Goal: Task Accomplishment & Management: Use online tool/utility

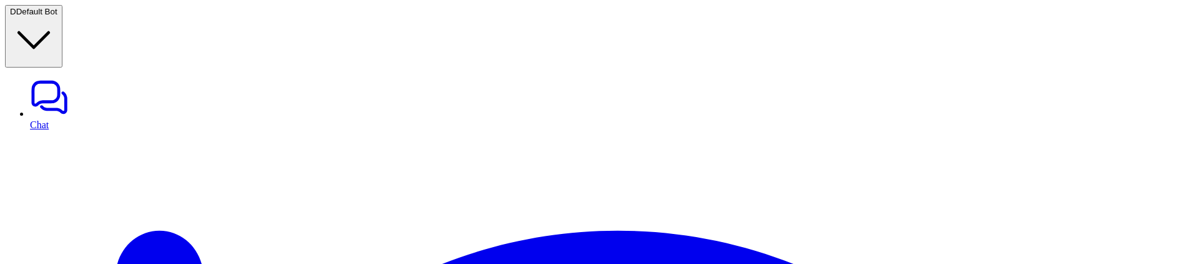
scroll to position [223, 0]
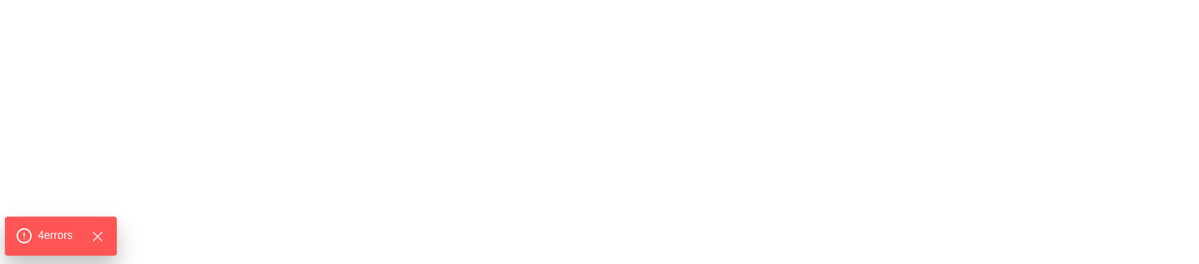
click at [54, 232] on span "4 error s" at bounding box center [55, 235] width 35 height 16
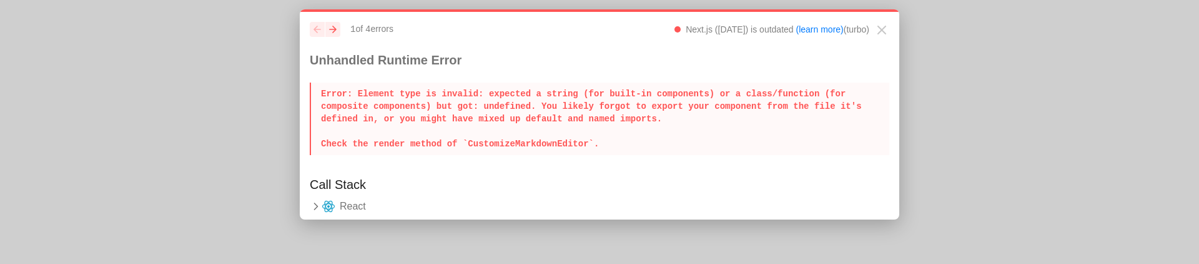
scroll to position [12, 0]
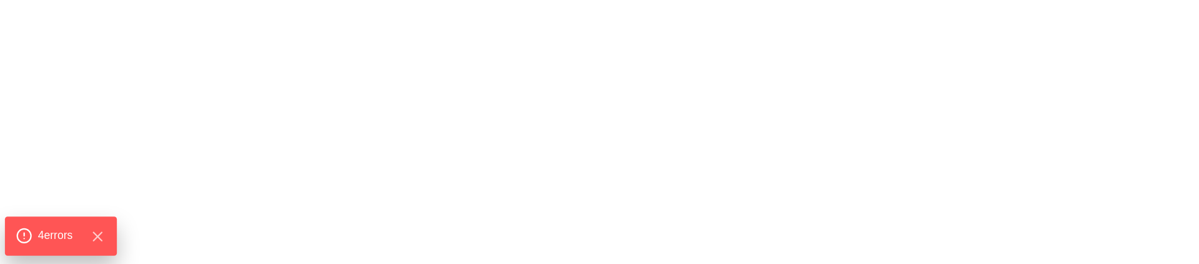
click at [51, 232] on span "4 error s" at bounding box center [55, 235] width 35 height 16
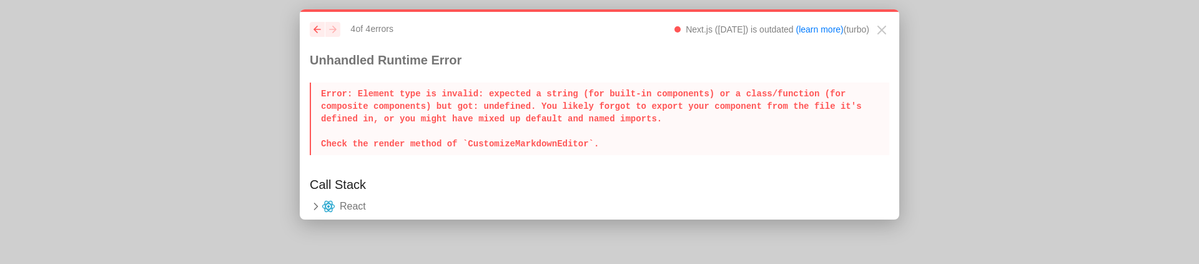
scroll to position [12, 0]
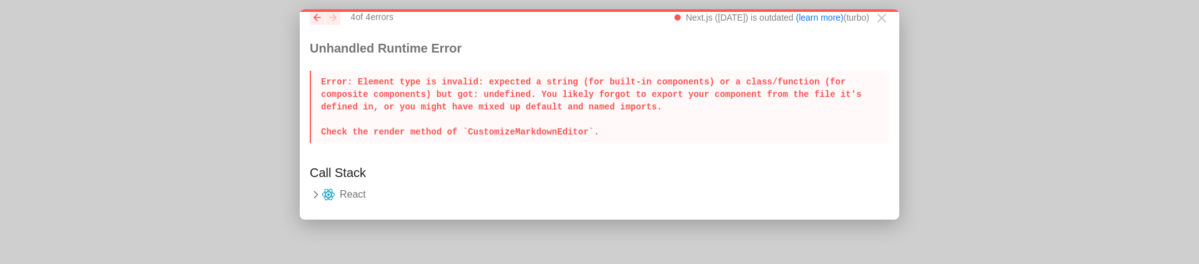
click at [318, 195] on icon at bounding box center [316, 194] width 12 height 12
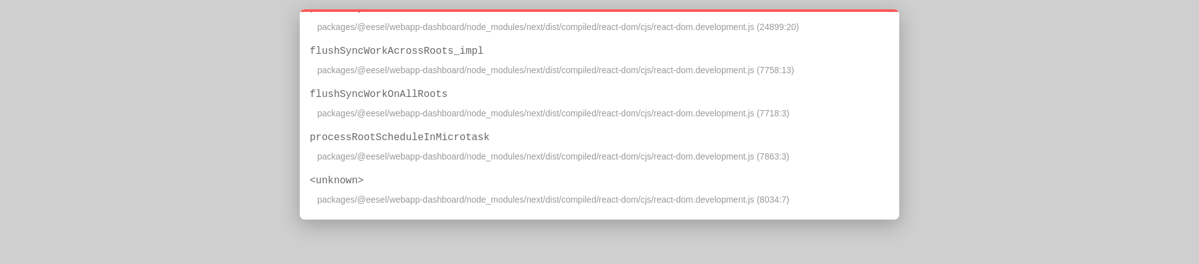
scroll to position [788, 0]
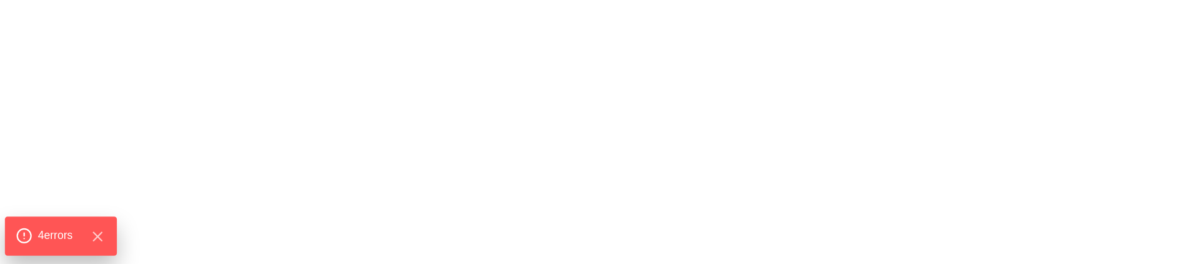
click at [62, 231] on span "4 error s" at bounding box center [55, 235] width 35 height 16
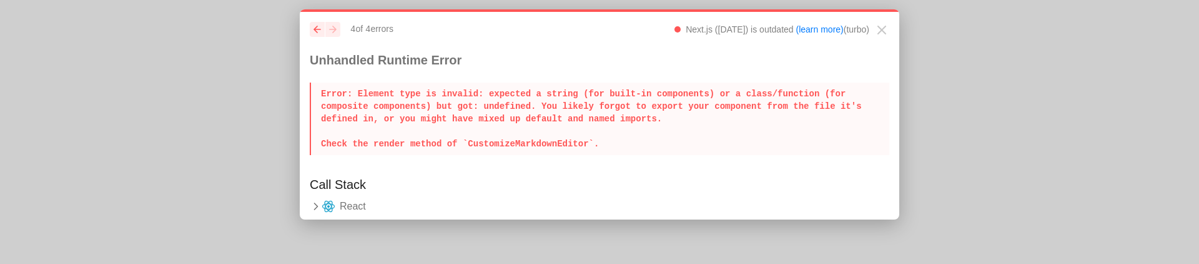
drag, startPoint x: 318, startPoint y: 94, endPoint x: 706, endPoint y: 157, distance: 393.6
click at [706, 157] on div "previous next 4 of 4 error s Next.js (14.2.32) is outdated (learn more) (turbo)…" at bounding box center [600, 93] width 580 height 143
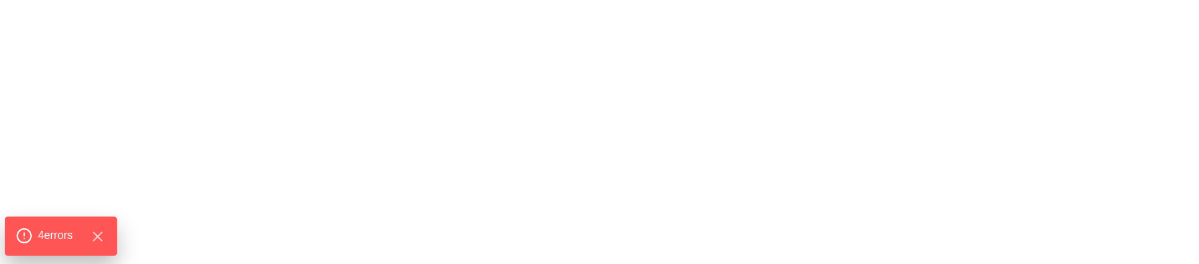
click at [59, 235] on span "4 error s" at bounding box center [55, 235] width 35 height 16
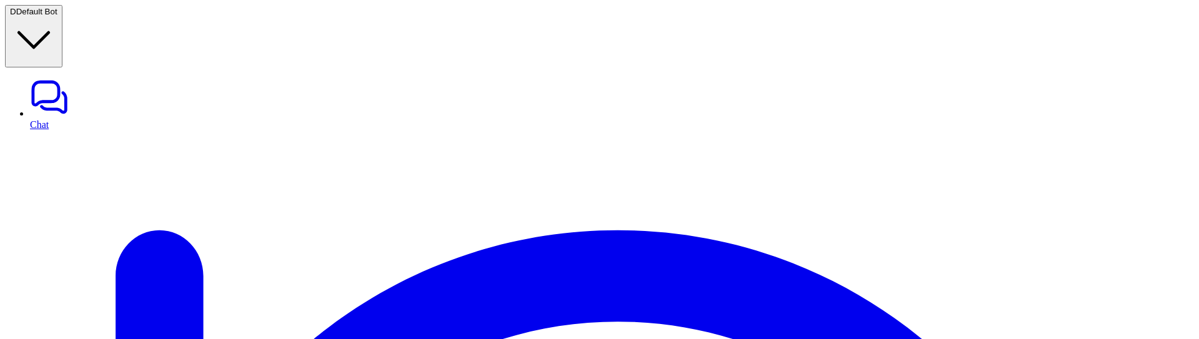
scroll to position [71, 0]
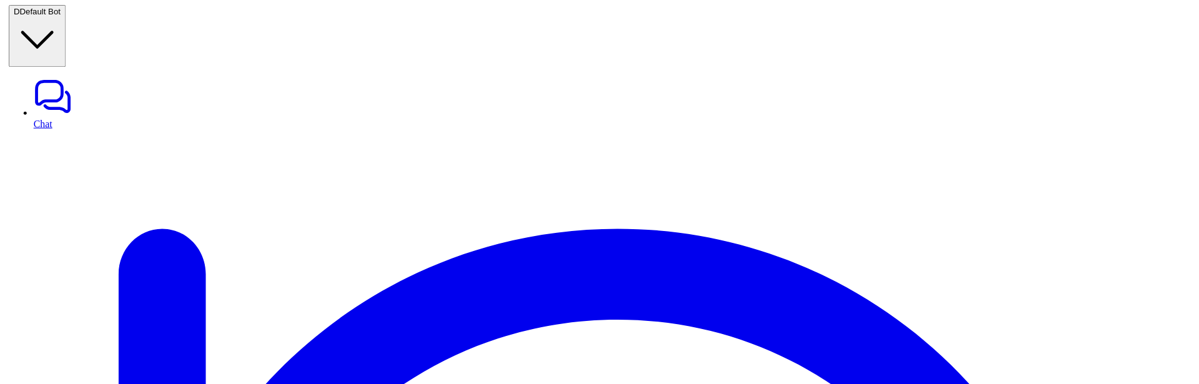
scroll to position [91, 0]
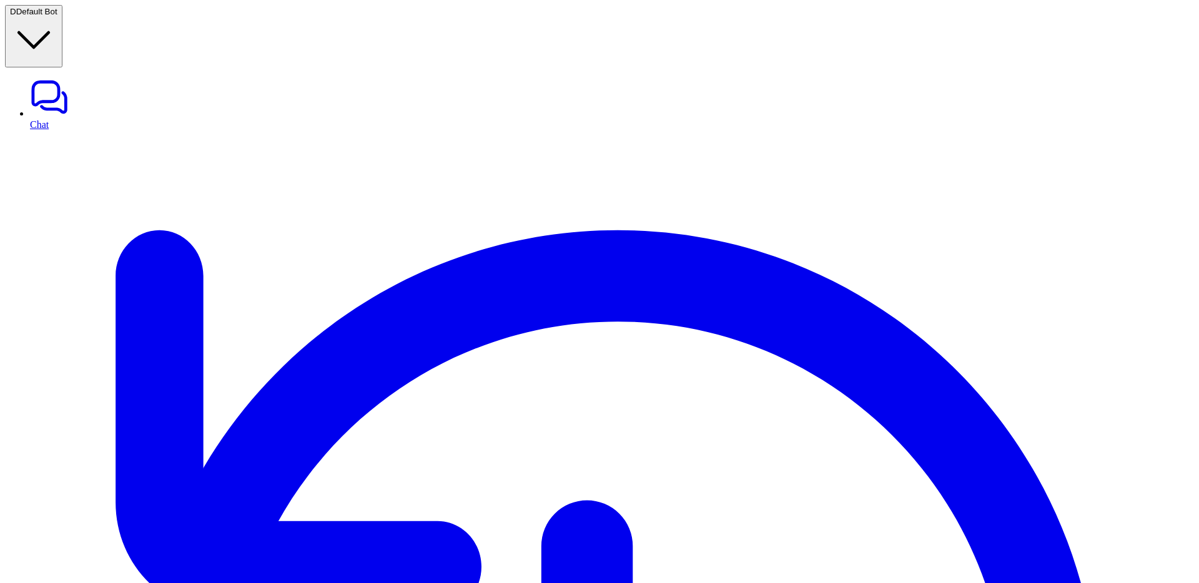
scroll to position [348, 0]
drag, startPoint x: 358, startPoint y: 237, endPoint x: 376, endPoint y: 237, distance: 18.1
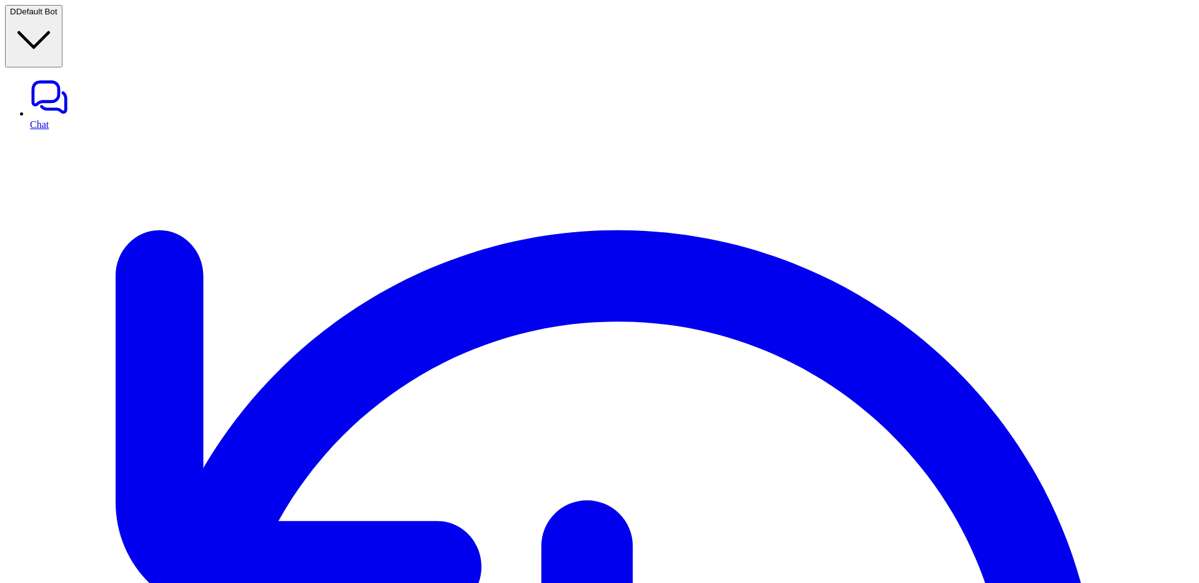
scroll to position [71, 0]
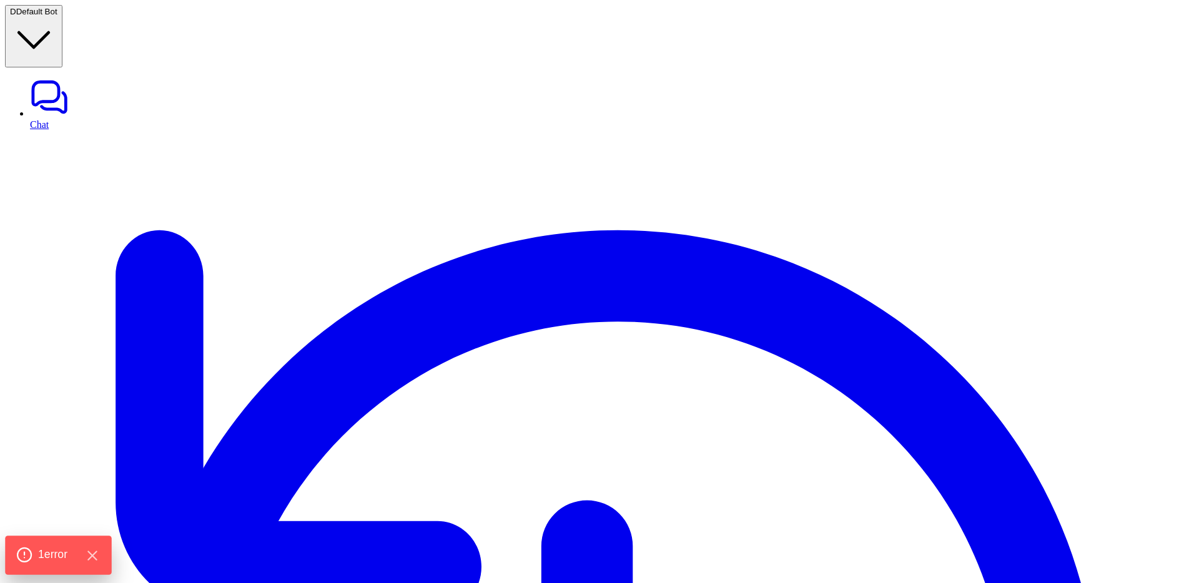
click at [56, 555] on span "1 error" at bounding box center [52, 555] width 29 height 16
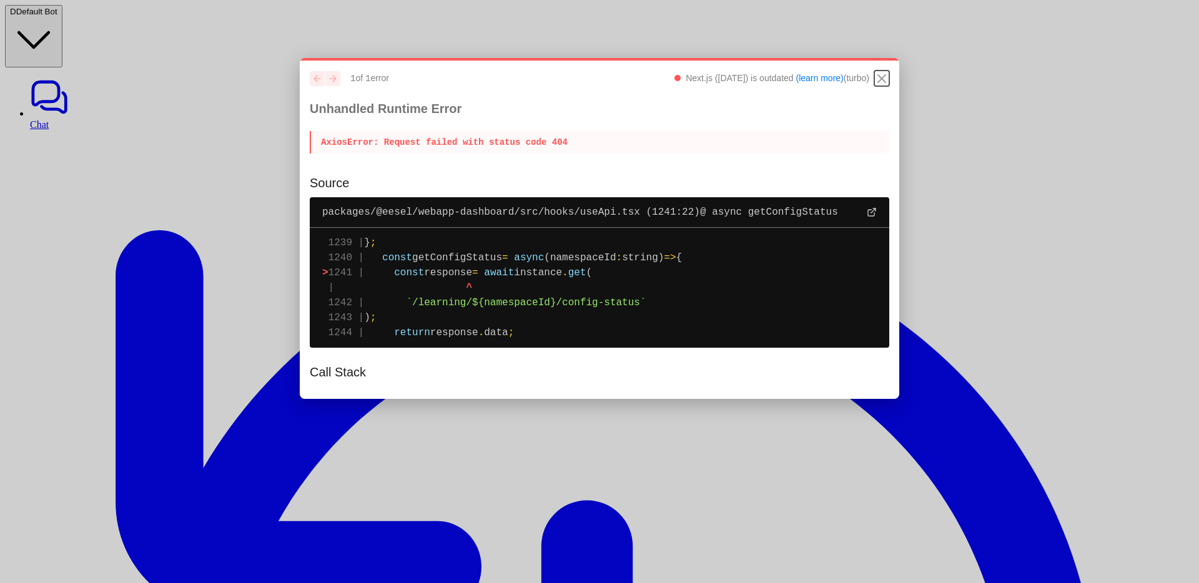
click at [881, 83] on icon "Close" at bounding box center [881, 78] width 15 height 15
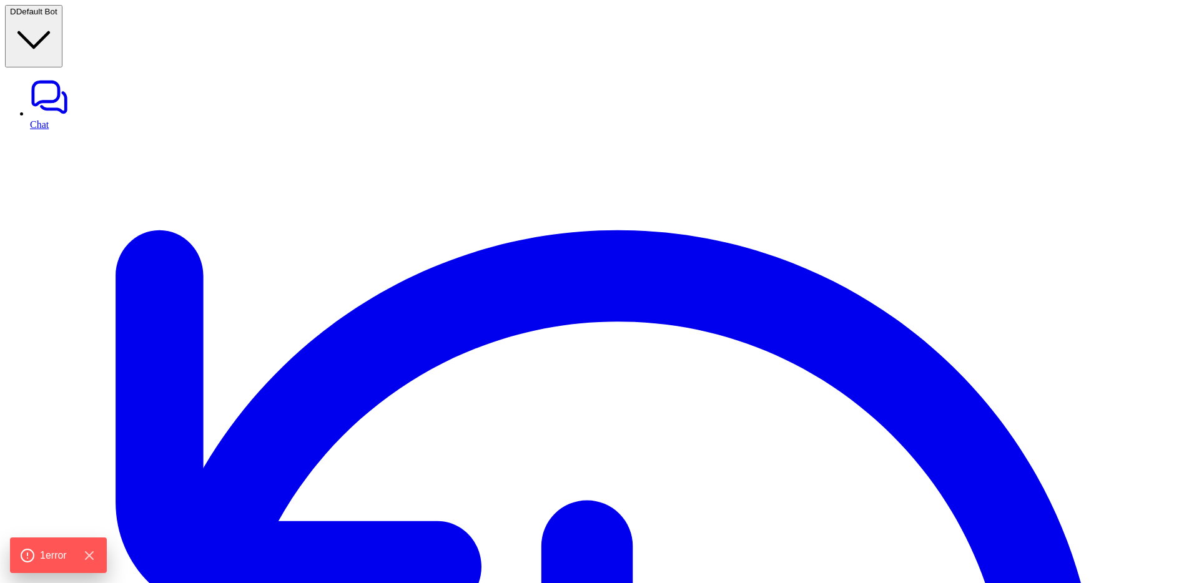
click at [100, 560] on icon "Hide Errors" at bounding box center [92, 556] width 16 height 16
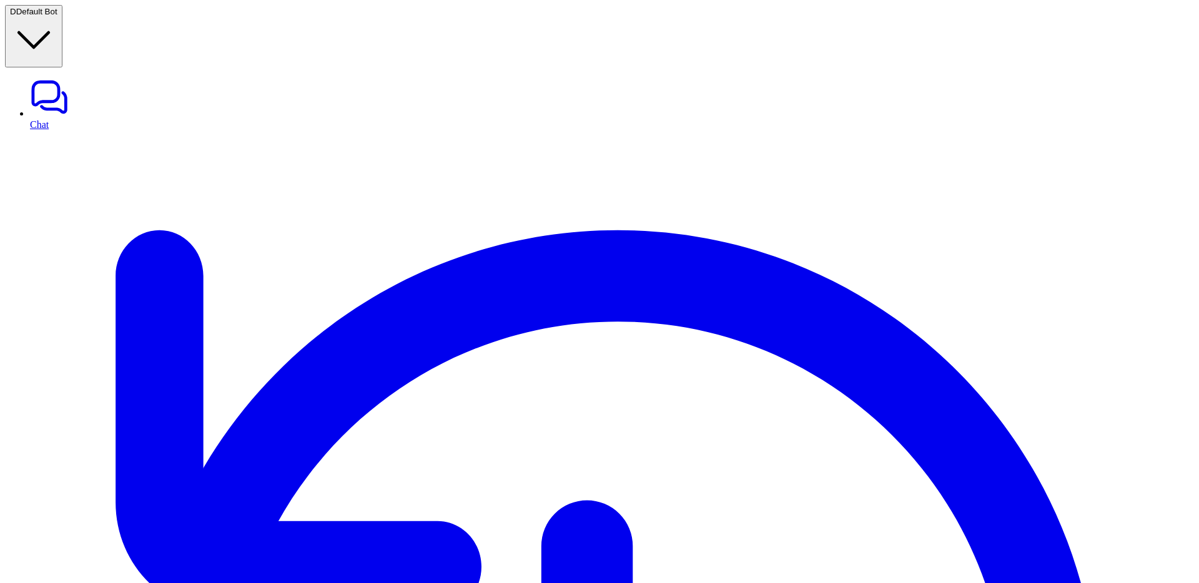
scroll to position [72, 0]
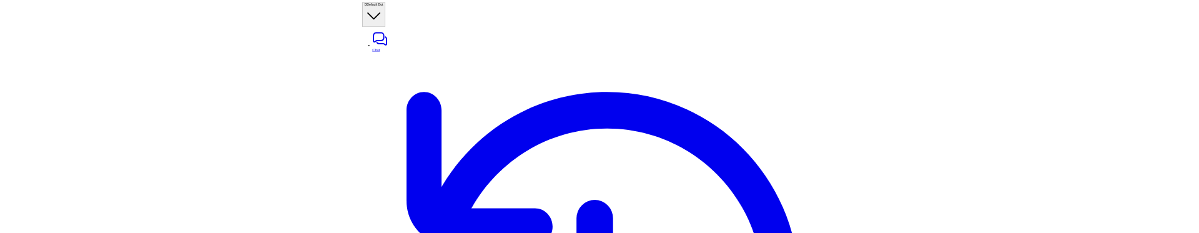
scroll to position [0, 0]
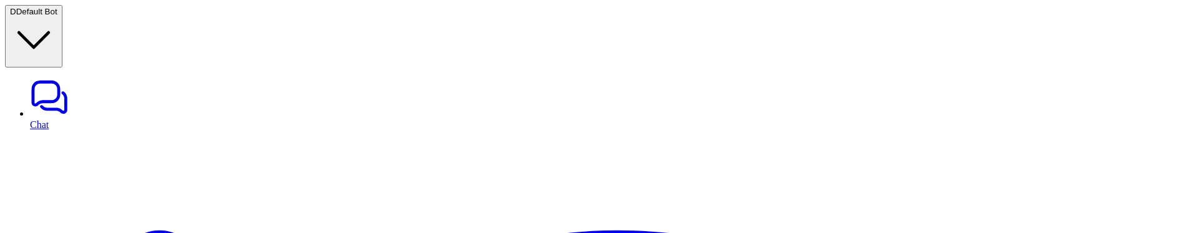
scroll to position [242, 0]
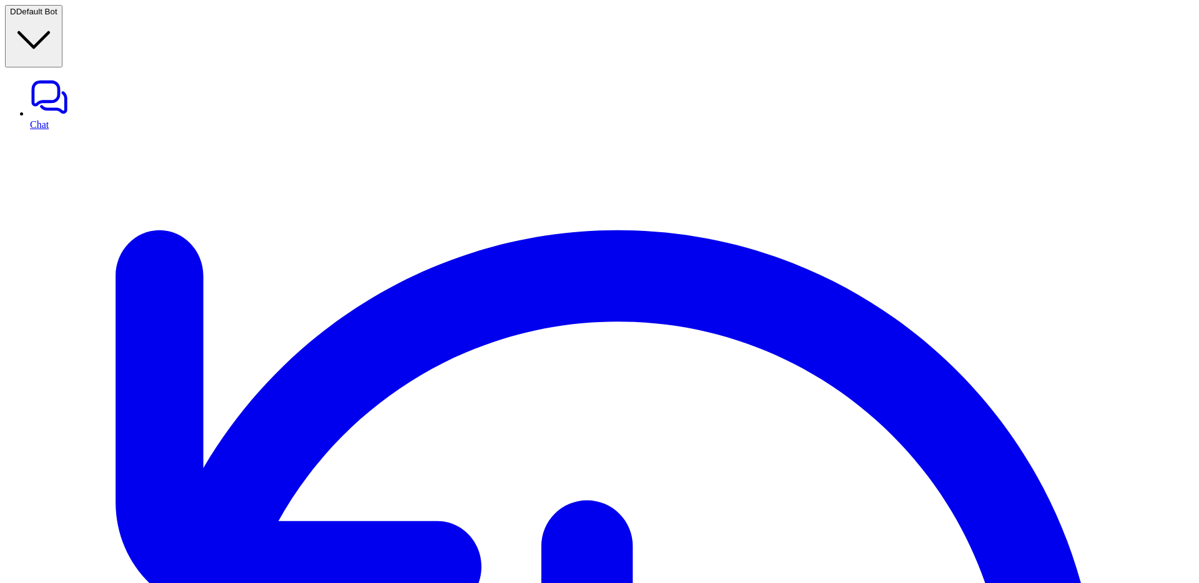
scroll to position [0, 0]
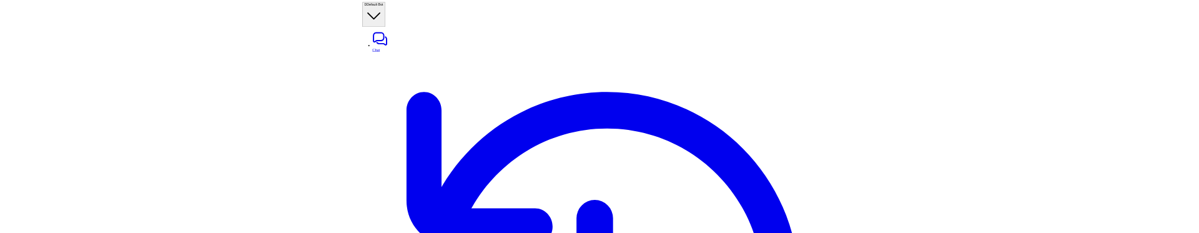
scroll to position [72, 0]
